Goal: Manage account settings

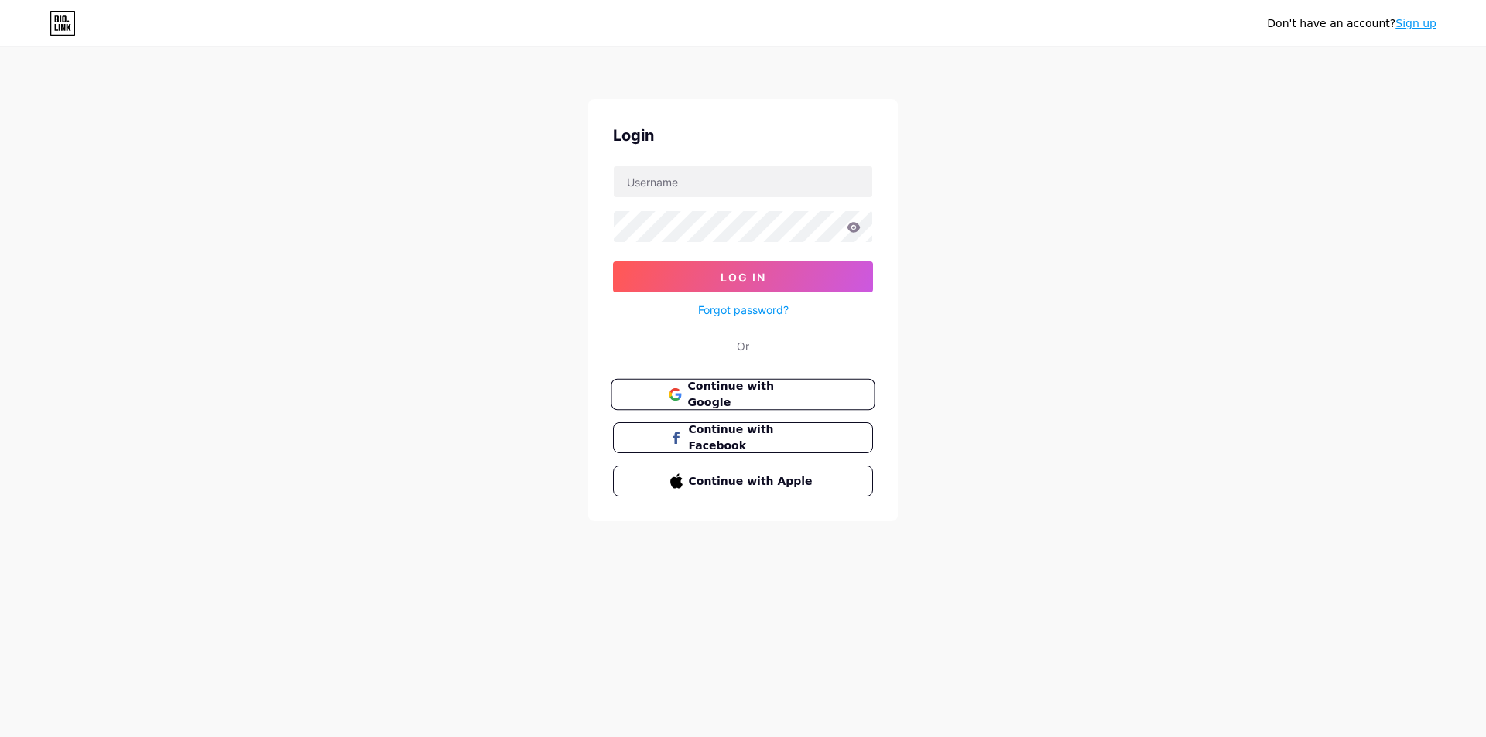
click at [706, 402] on button "Continue with Google" at bounding box center [742, 395] width 264 height 32
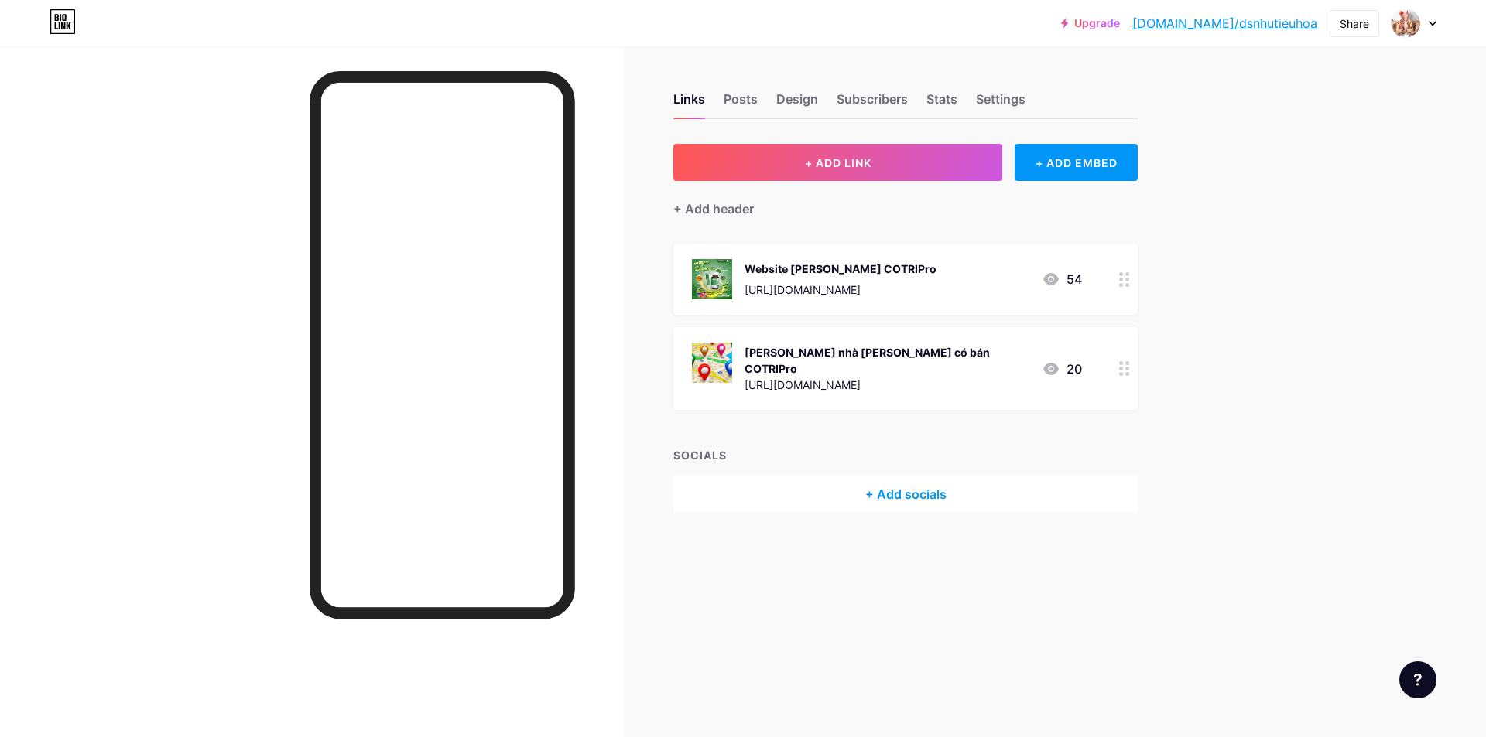
click at [1429, 21] on icon at bounding box center [1432, 23] width 8 height 5
click at [1171, 70] on div "Links Posts Design Subscribers Stats Settings + ADD LINK + ADD EMBED + Add head…" at bounding box center [601, 318] width 1202 height 544
click at [1013, 98] on div "Settings" at bounding box center [1001, 104] width 50 height 28
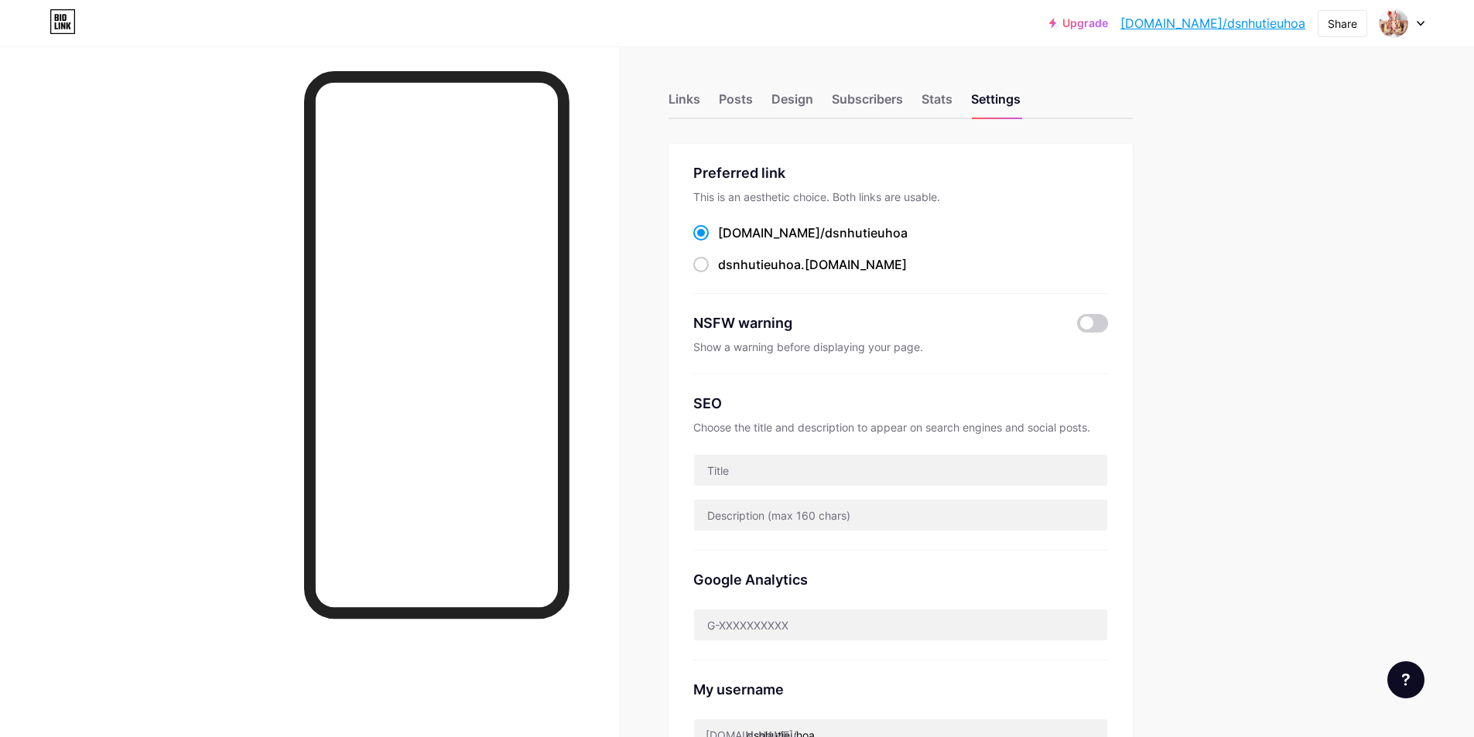
click at [959, 97] on div "Links Posts Design Subscribers Stats Settings" at bounding box center [901, 92] width 464 height 54
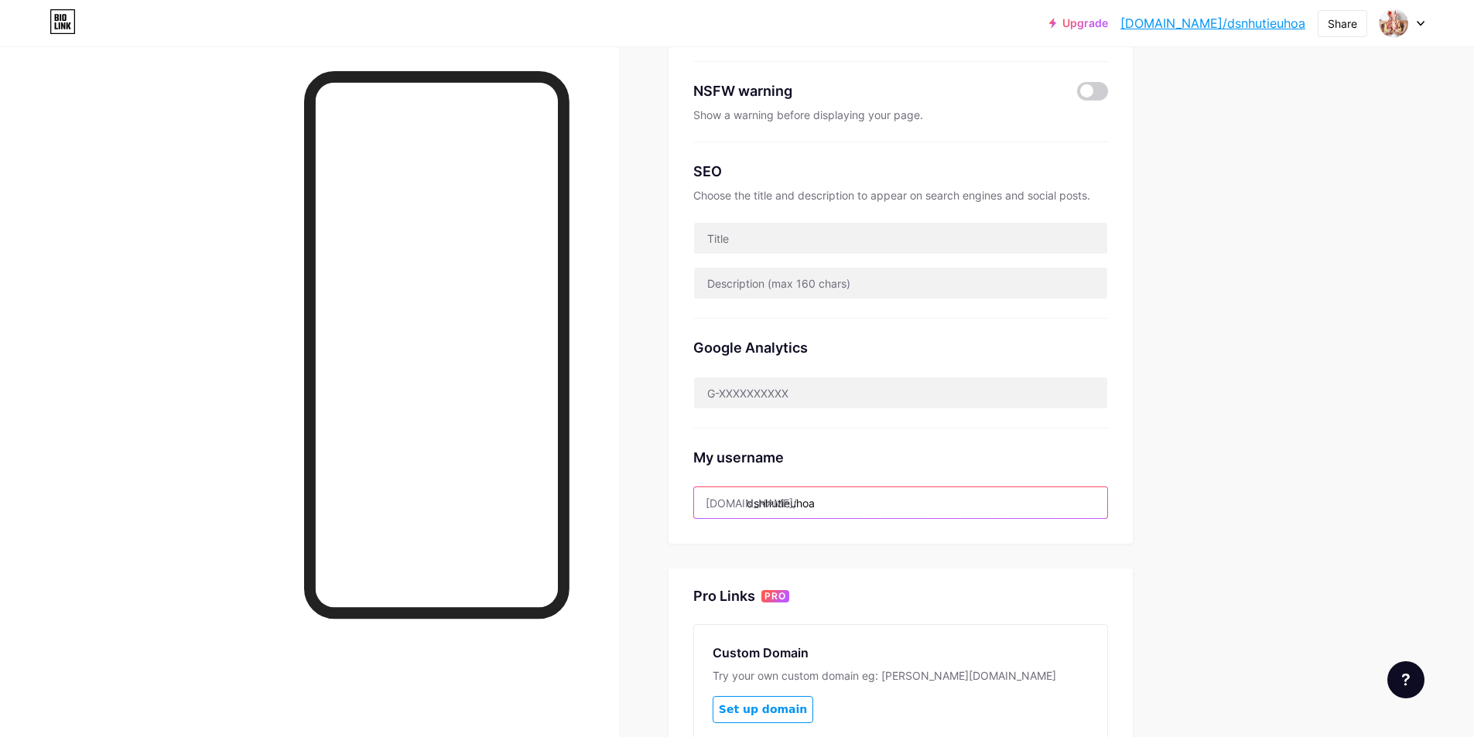
drag, startPoint x: 764, startPoint y: 504, endPoint x: 1052, endPoint y: 523, distance: 288.5
click at [1052, 523] on div "Preferred link This is an aesthetic choice. Both links are usable. [DOMAIN_NAME…" at bounding box center [901, 228] width 464 height 632
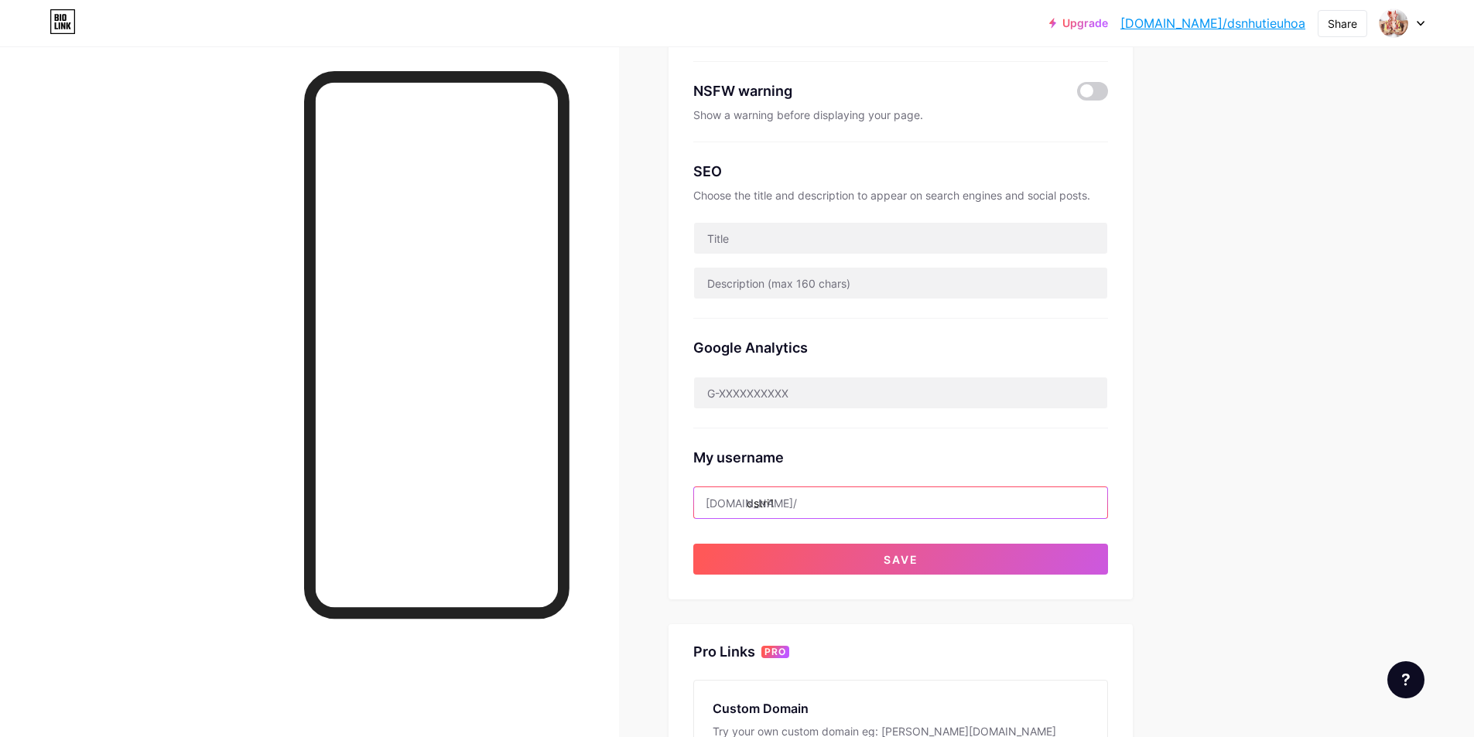
type input "dstri1"
click at [939, 535] on div "Preferred link This is an aesthetic choice. Both links are usable. [DOMAIN_NAME…" at bounding box center [900, 252] width 415 height 645
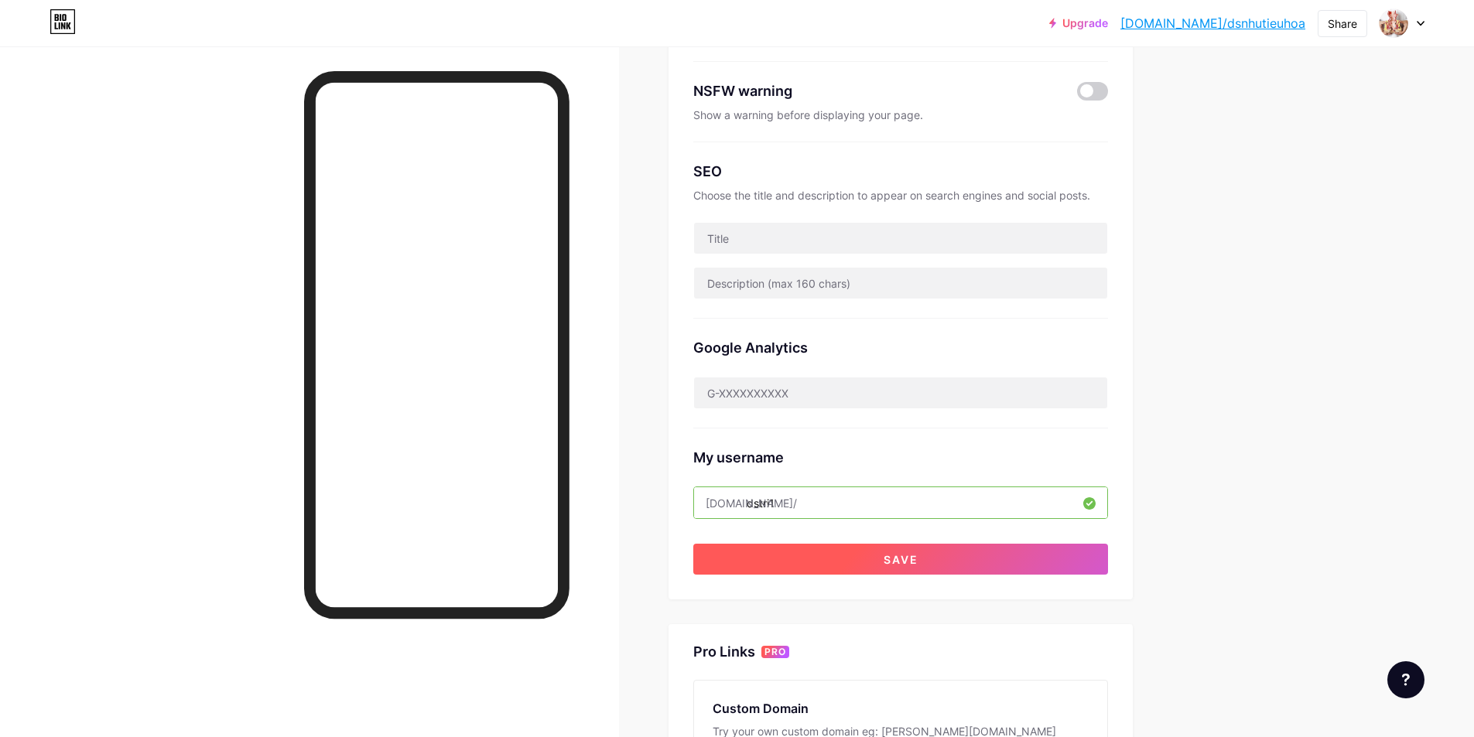
click at [908, 555] on span "Save" at bounding box center [901, 559] width 35 height 13
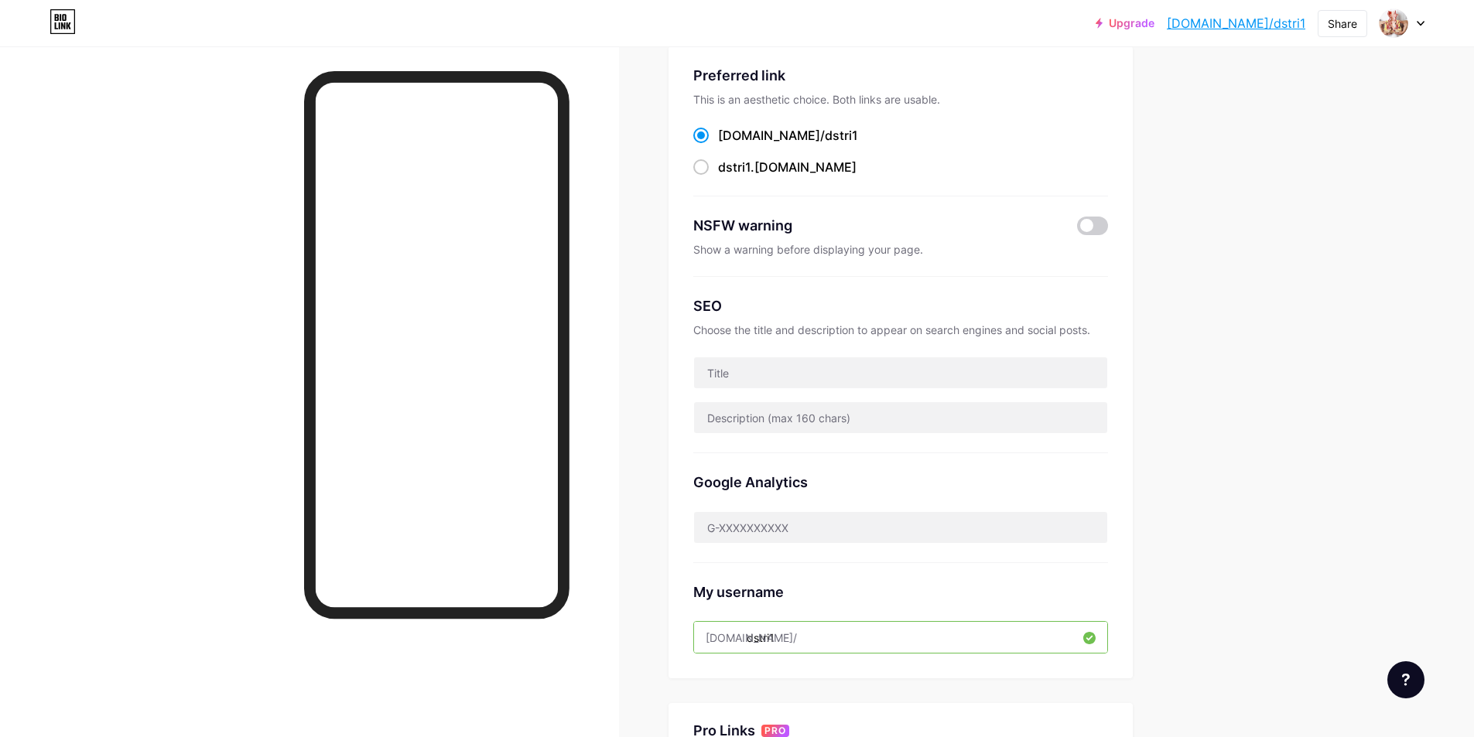
scroll to position [0, 0]
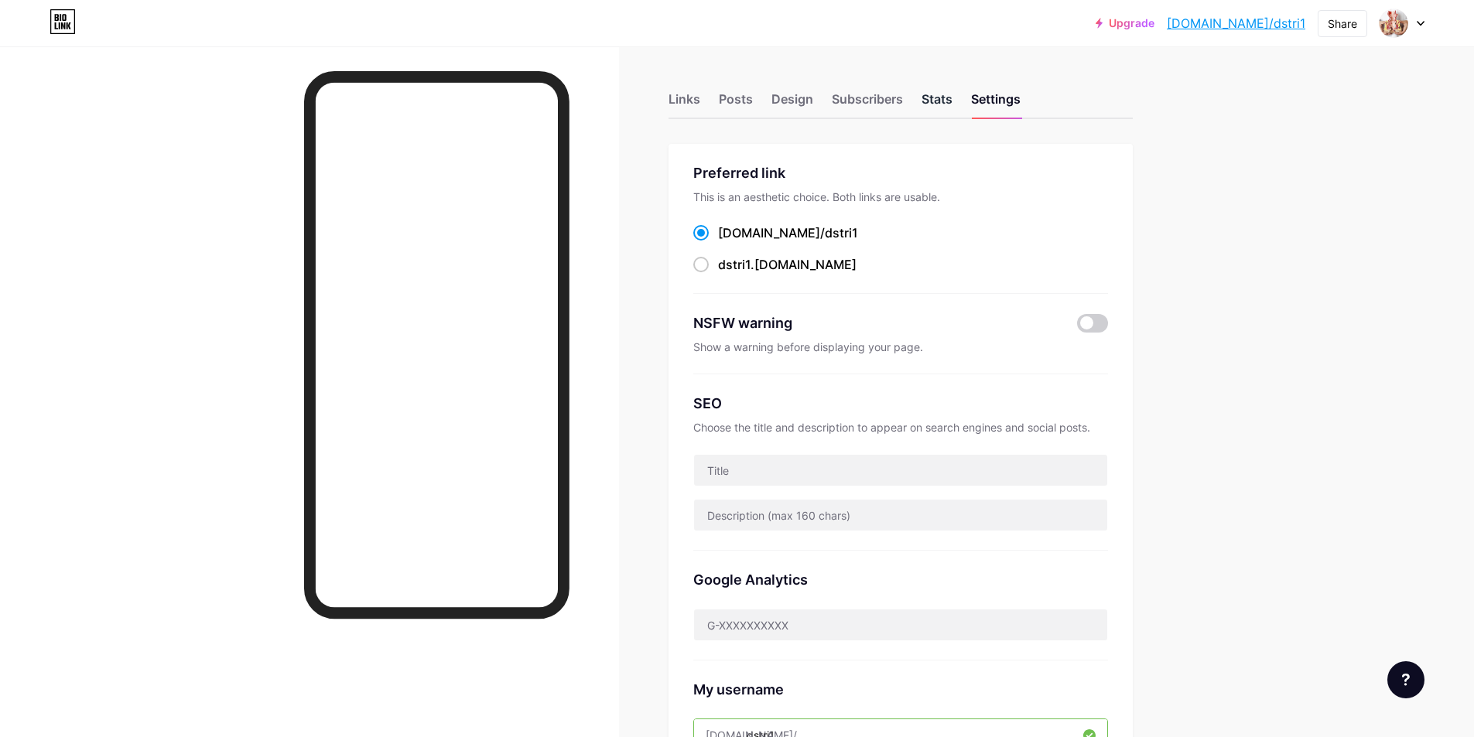
click at [943, 96] on div "Stats" at bounding box center [937, 104] width 31 height 28
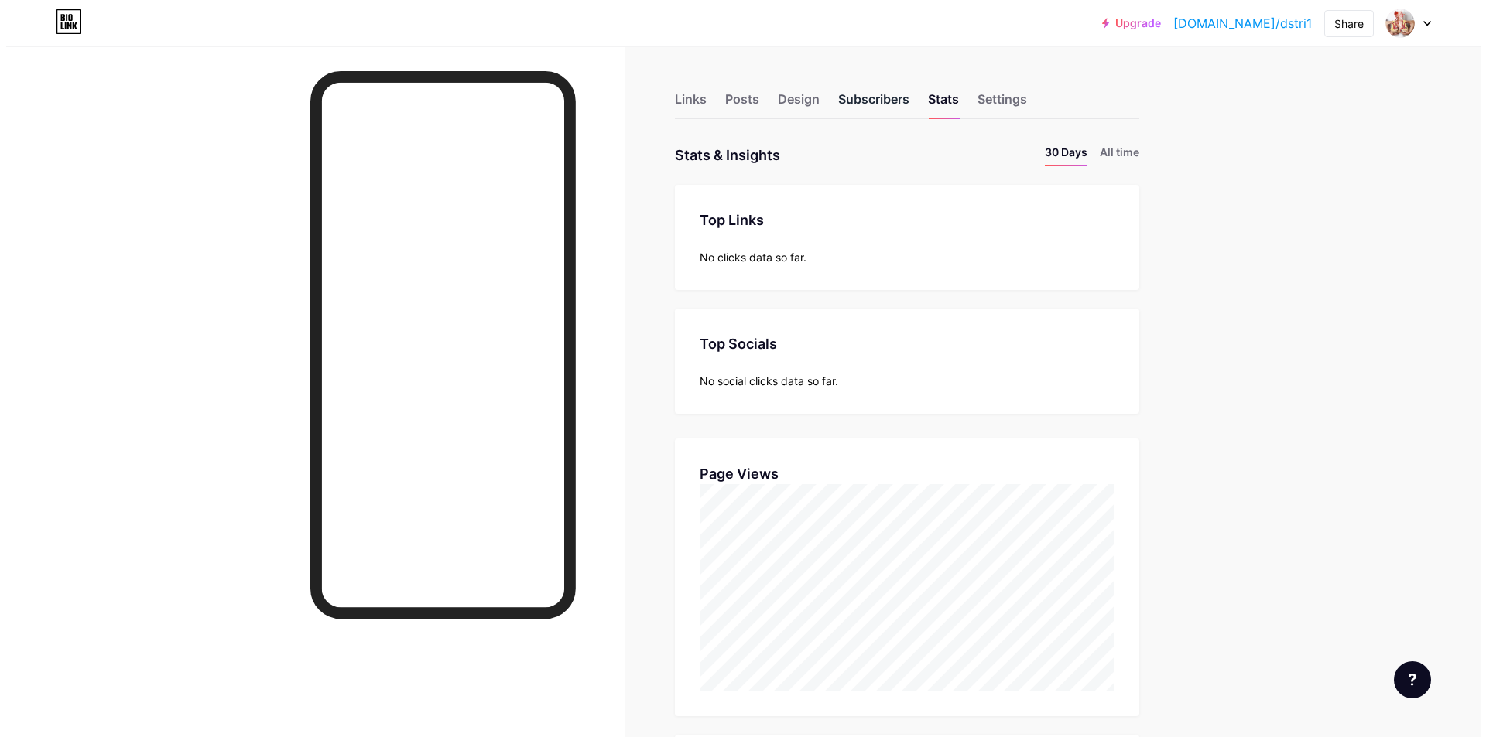
scroll to position [737, 1474]
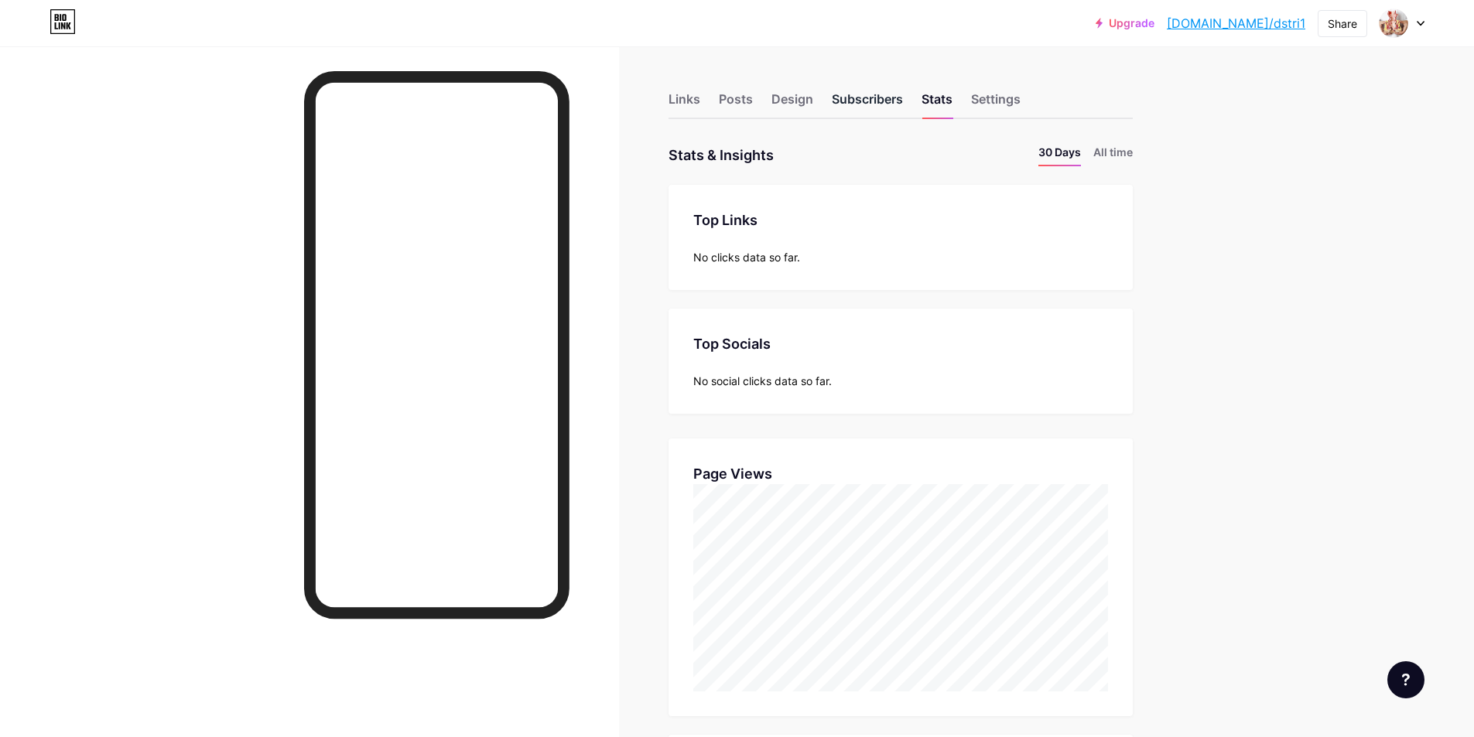
click at [865, 99] on div "Subscribers" at bounding box center [867, 104] width 71 height 28
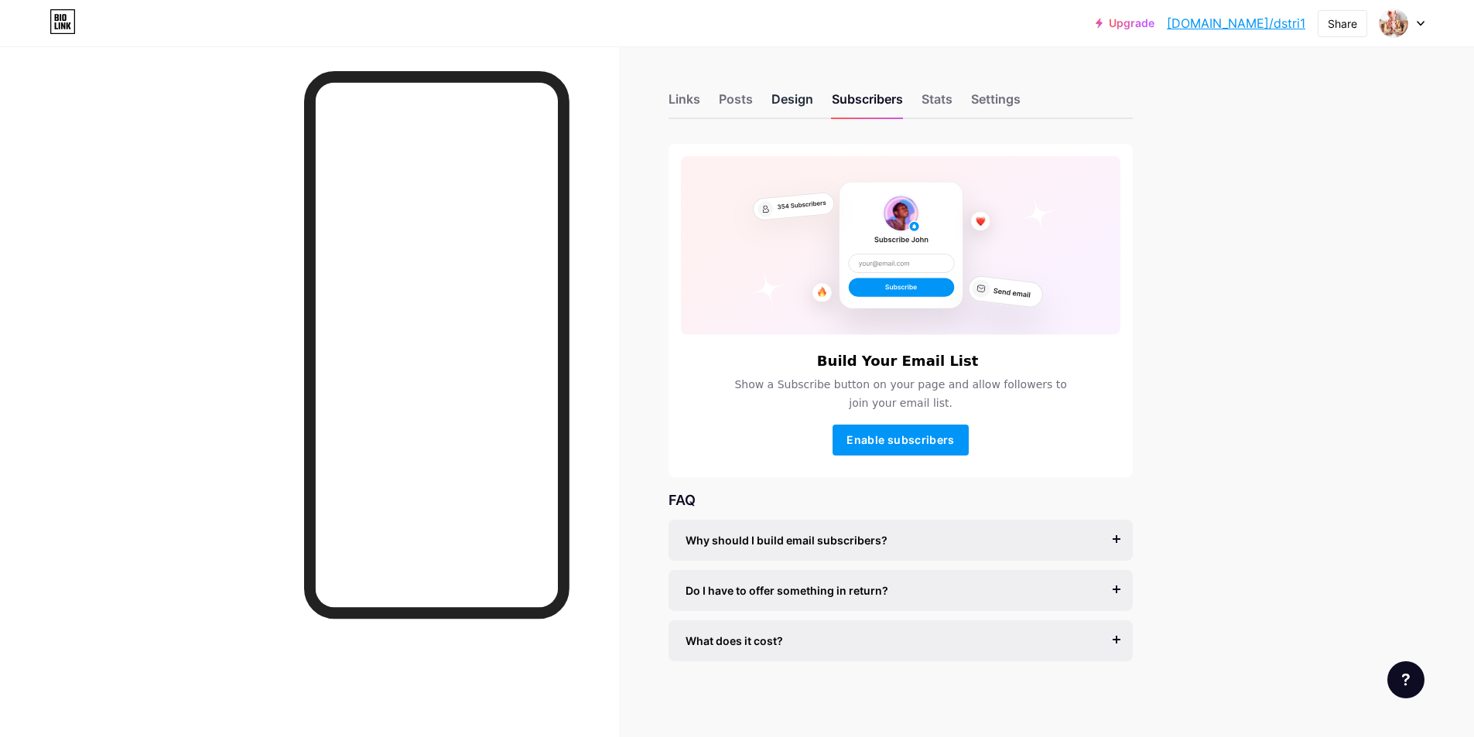
click at [790, 104] on div "Design" at bounding box center [792, 104] width 42 height 28
click at [745, 107] on div "Posts" at bounding box center [736, 104] width 34 height 28
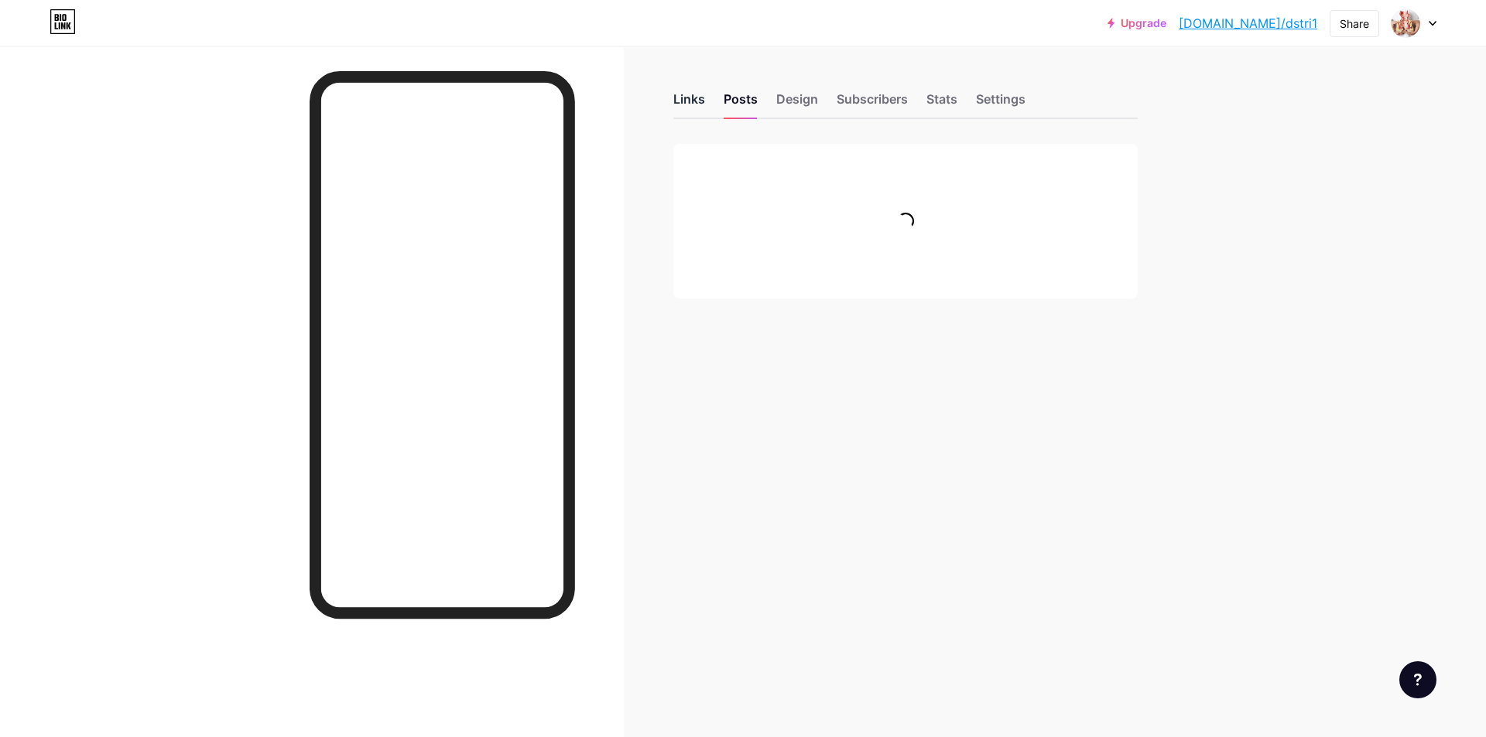
click at [696, 102] on div "Links" at bounding box center [689, 104] width 32 height 28
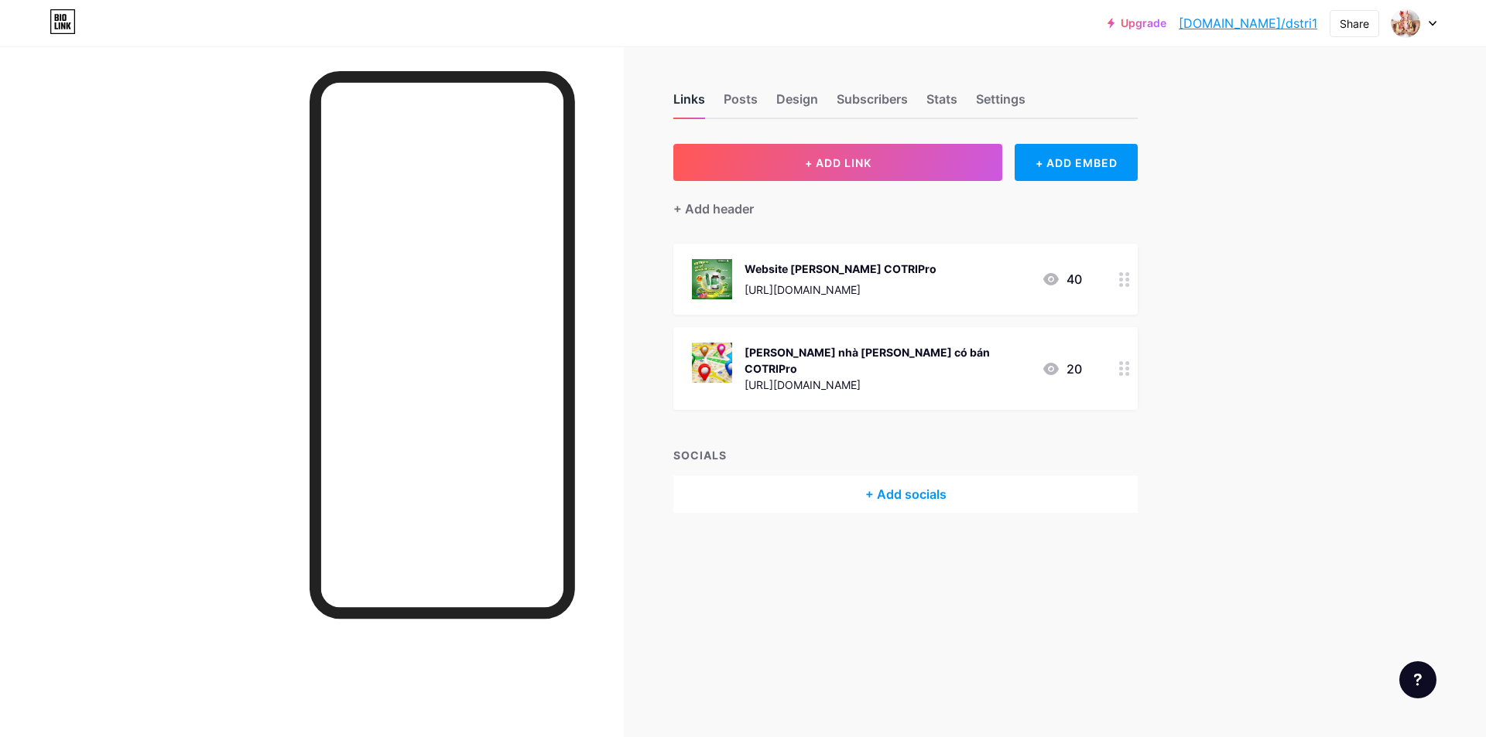
click at [692, 104] on div "Links" at bounding box center [689, 104] width 32 height 28
